Goal: Download file/media

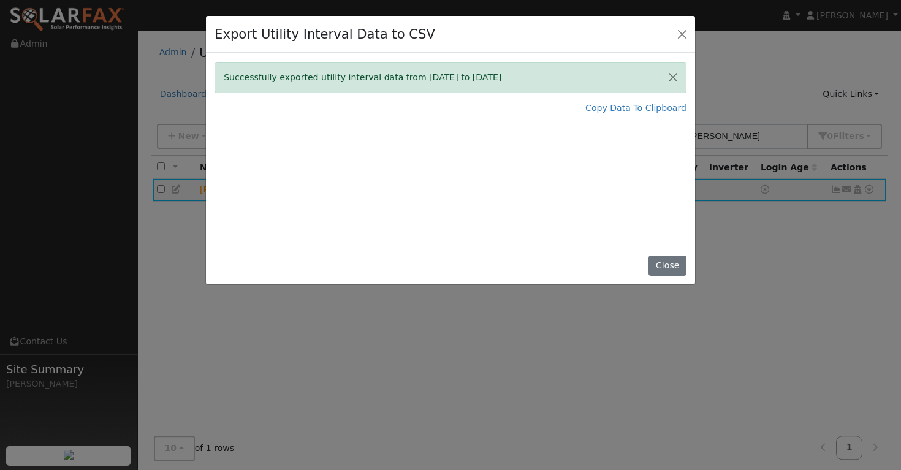
click at [682, 34] on button "Close" at bounding box center [682, 33] width 17 height 17
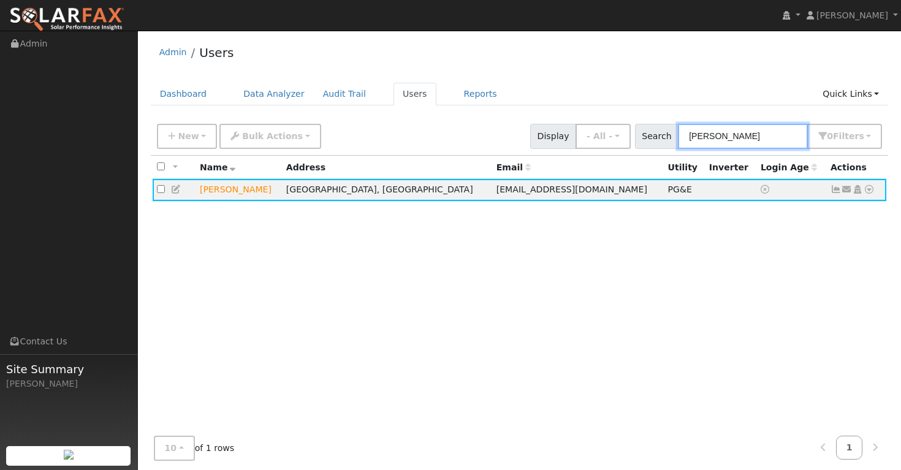
click at [768, 133] on input "[PERSON_NAME]" at bounding box center [743, 136] width 130 height 25
type input "P"
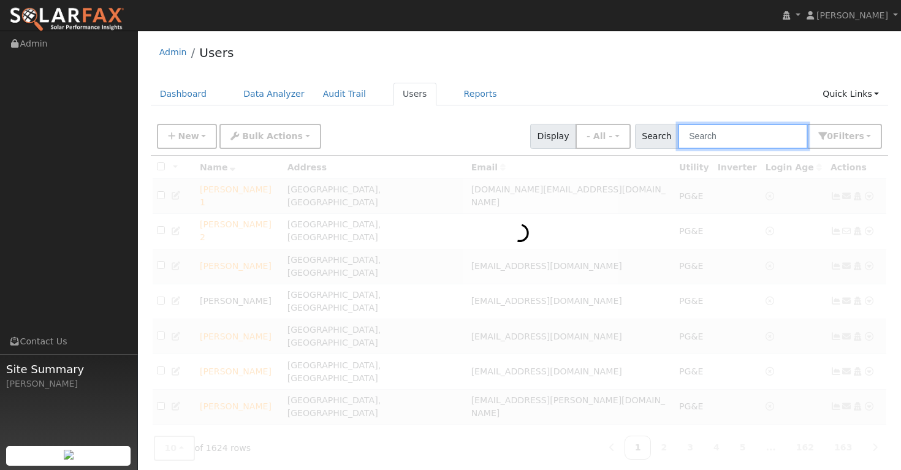
type input "v"
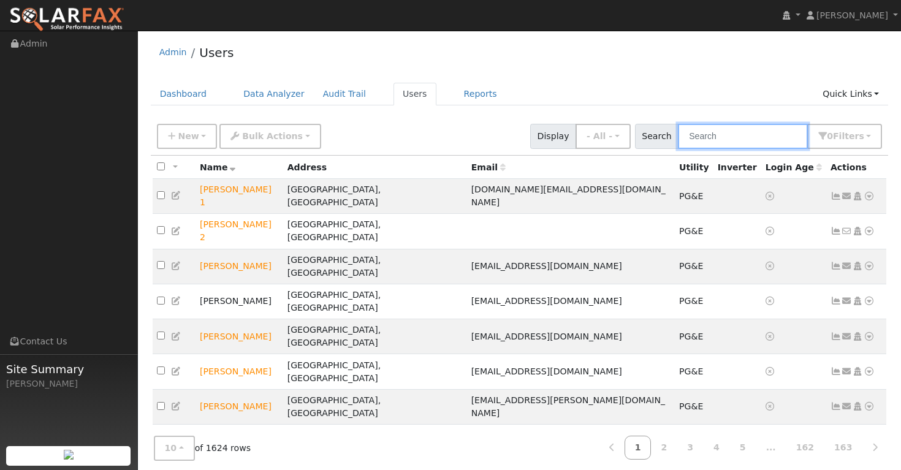
paste input "[PERSON_NAME]"
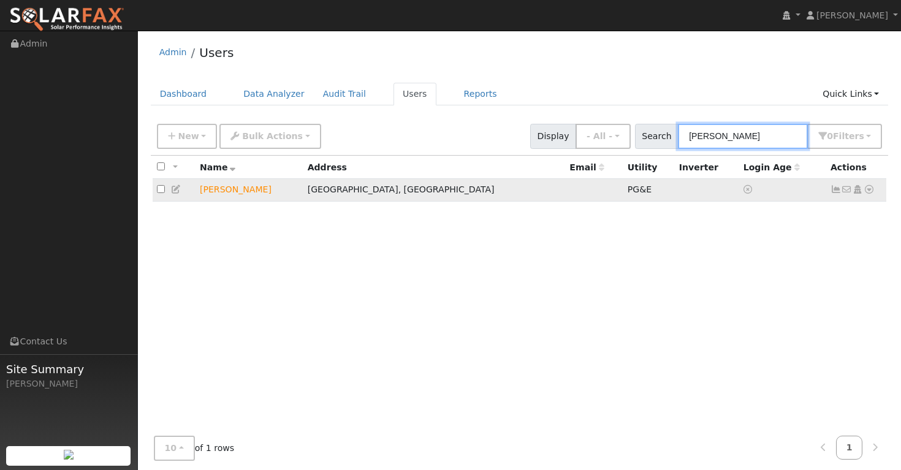
type input "[PERSON_NAME]"
click at [869, 193] on icon at bounding box center [869, 189] width 11 height 9
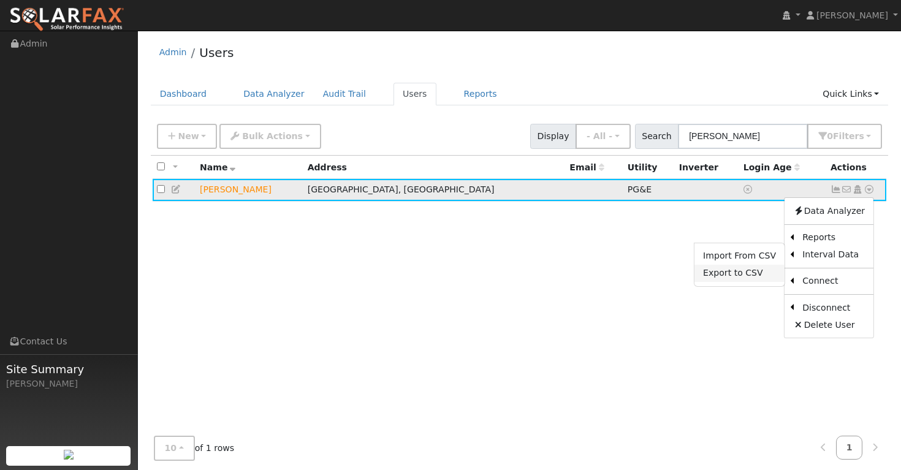
click at [762, 278] on link "Export to CSV" at bounding box center [740, 273] width 90 height 17
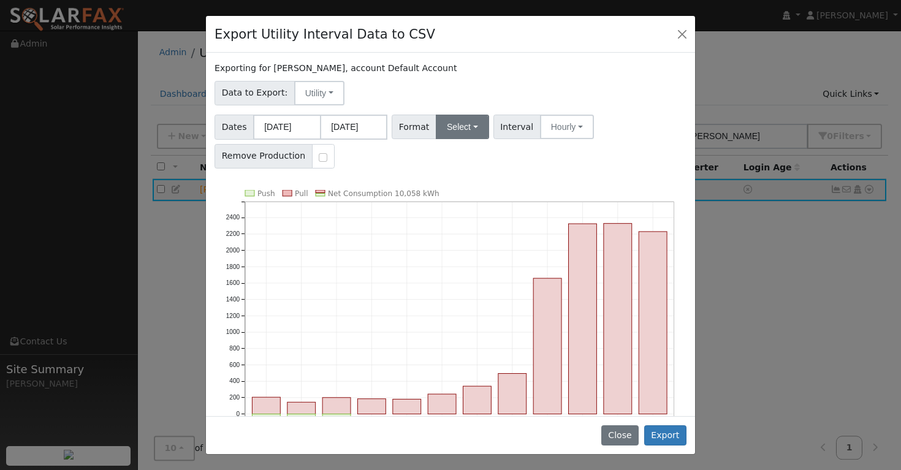
click at [473, 127] on button "Select" at bounding box center [462, 127] width 53 height 25
click at [462, 232] on link "Aurora" at bounding box center [478, 232] width 88 height 17
click at [668, 437] on button "Export" at bounding box center [665, 436] width 42 height 21
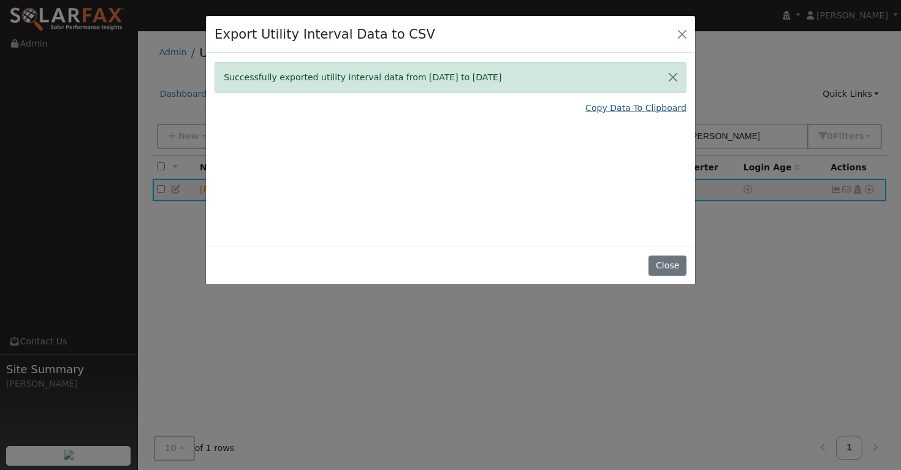
click at [645, 109] on link "Copy Data To Clipboard" at bounding box center [636, 108] width 101 height 13
click at [671, 77] on button "Close" at bounding box center [673, 78] width 26 height 30
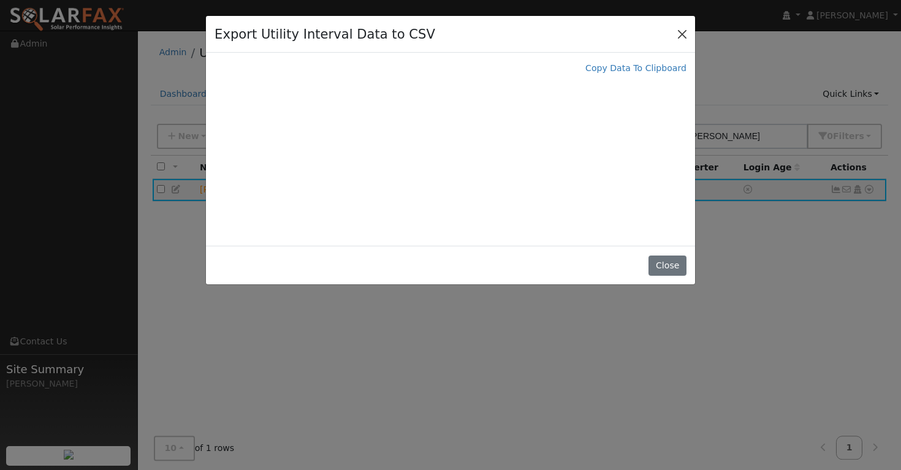
click at [679, 35] on button "Close" at bounding box center [682, 33] width 17 height 17
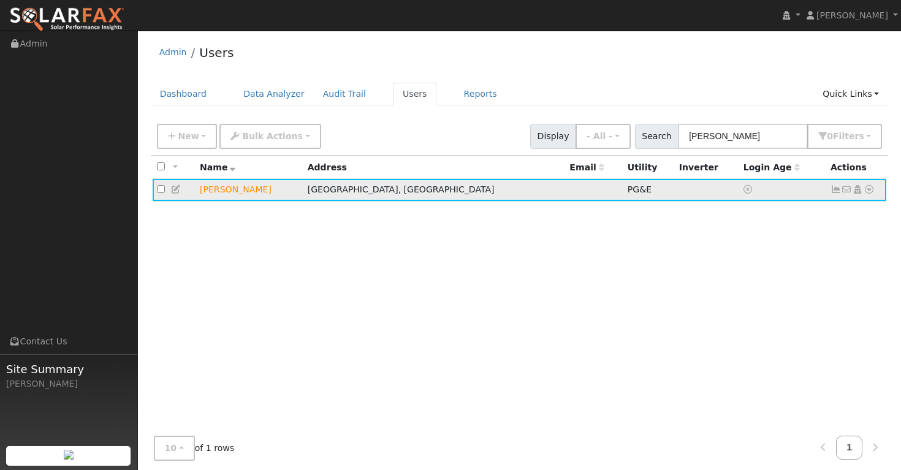
click at [867, 194] on icon at bounding box center [869, 189] width 11 height 9
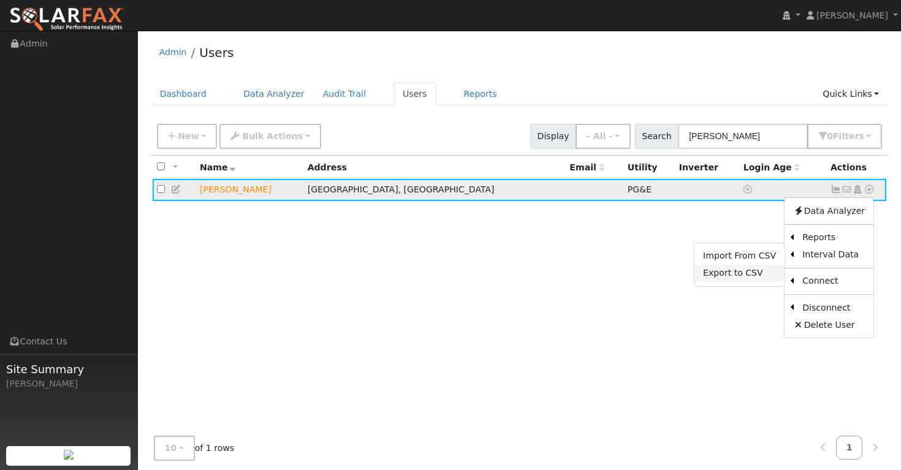
click at [758, 274] on link "Export to CSV" at bounding box center [740, 273] width 90 height 17
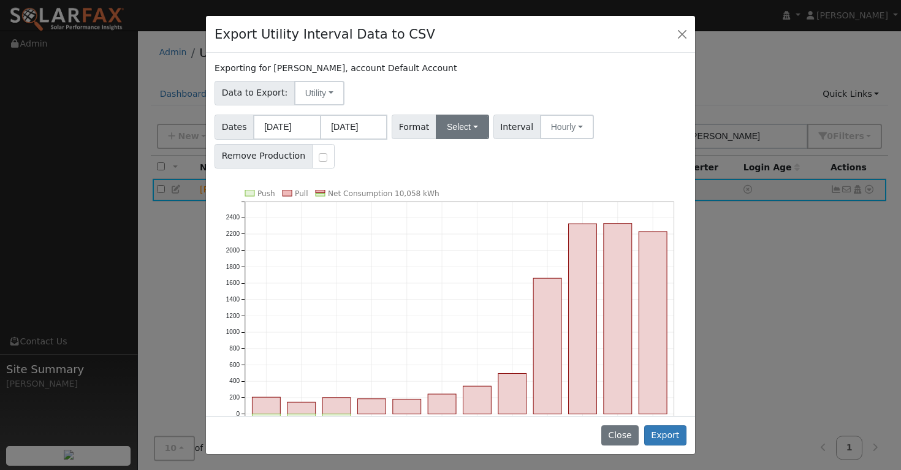
click at [474, 125] on button "Select" at bounding box center [462, 127] width 53 height 25
click at [456, 232] on link "Aurora" at bounding box center [478, 232] width 88 height 17
click at [668, 438] on button "Export" at bounding box center [665, 436] width 42 height 21
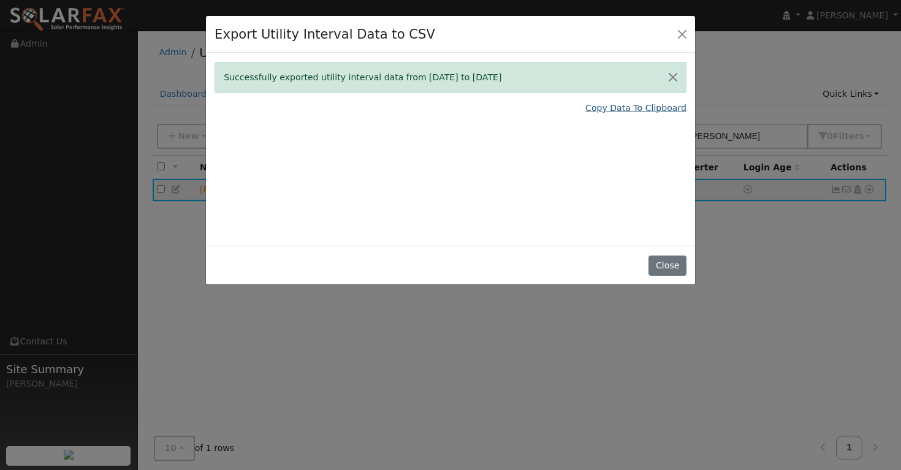
click at [638, 107] on link "Copy Data To Clipboard" at bounding box center [636, 108] width 101 height 13
